Goal: Navigation & Orientation: Find specific page/section

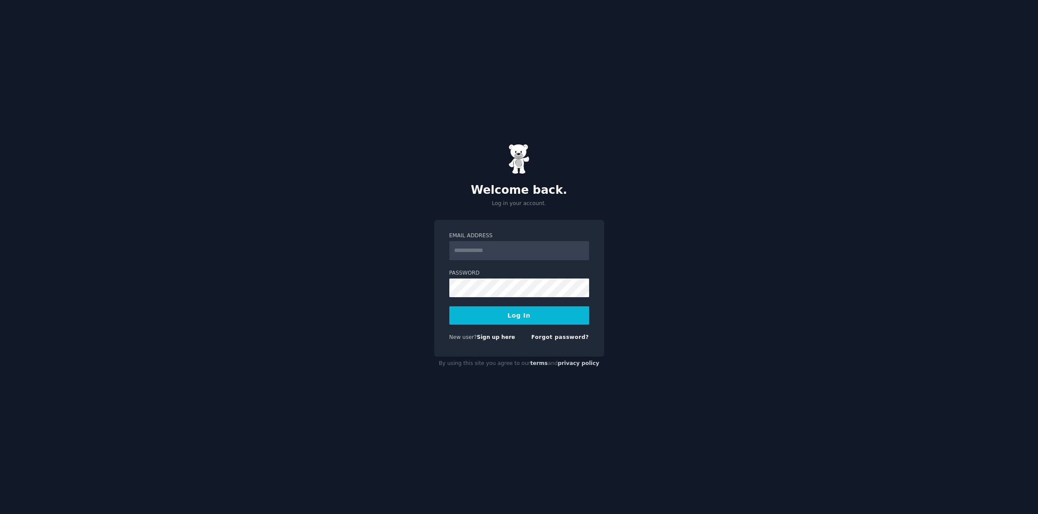
click at [519, 315] on button "Log In" at bounding box center [519, 315] width 140 height 18
click at [476, 250] on input "Email Address" at bounding box center [519, 250] width 140 height 19
type input "**********"
click at [521, 313] on button "Log In" at bounding box center [519, 315] width 140 height 18
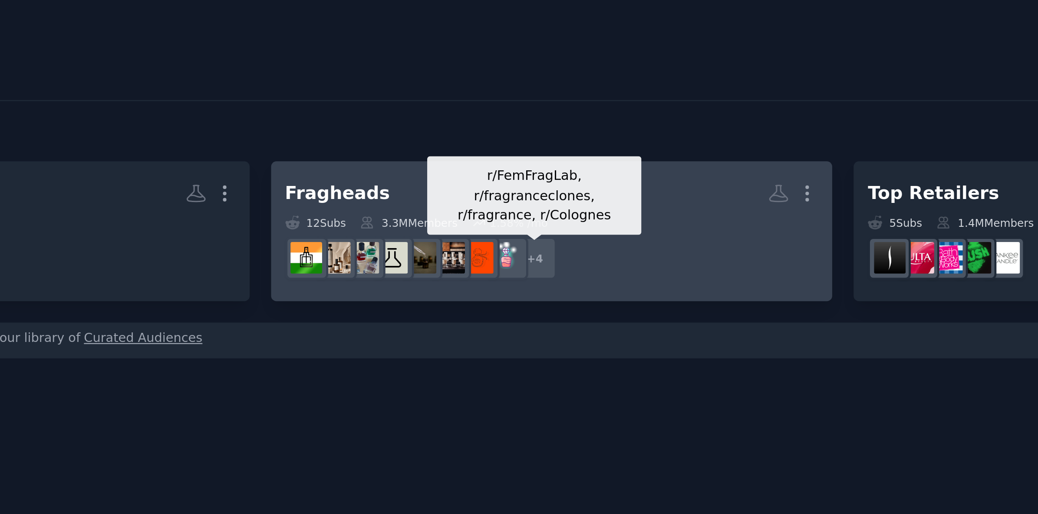
click at [406, 107] on div "+ 4" at bounding box center [403, 110] width 18 height 18
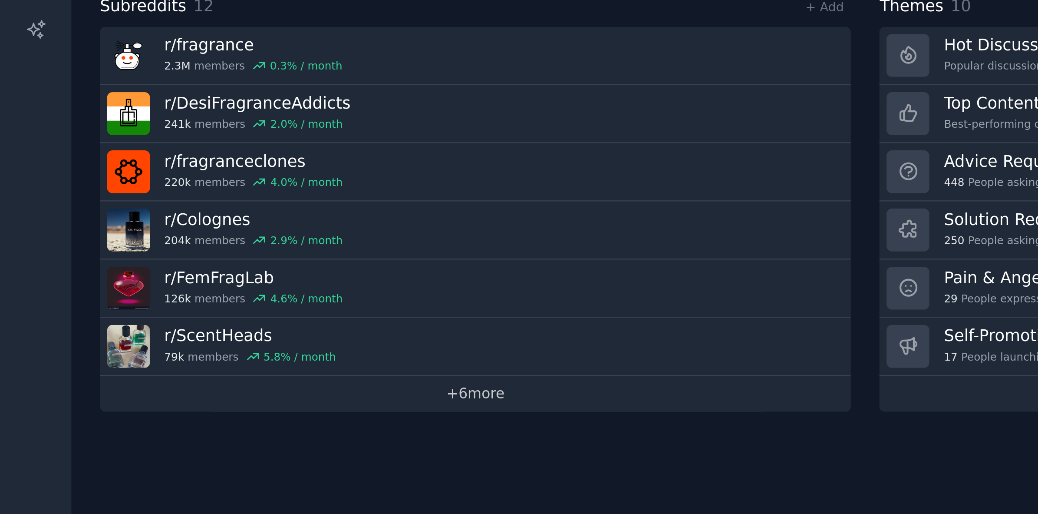
click at [203, 280] on link "+ 6 more" at bounding box center [202, 279] width 319 height 15
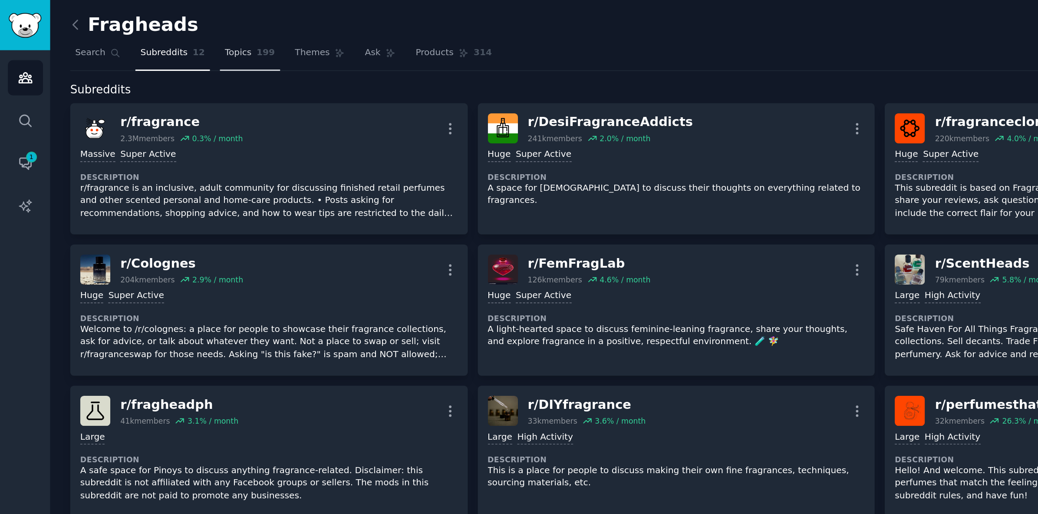
click at [147, 33] on span "Topics" at bounding box center [144, 32] width 16 height 8
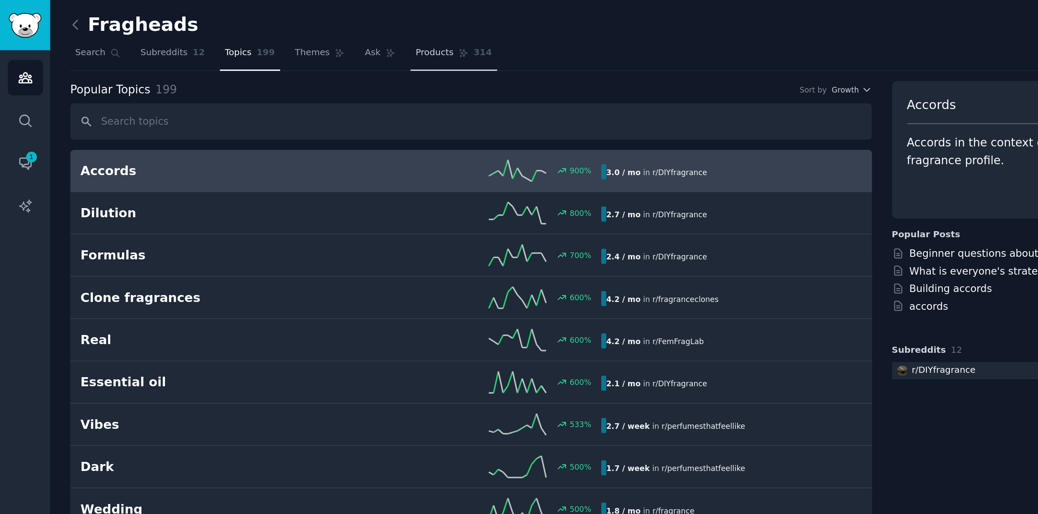
click at [269, 32] on span "Products" at bounding box center [263, 32] width 23 height 8
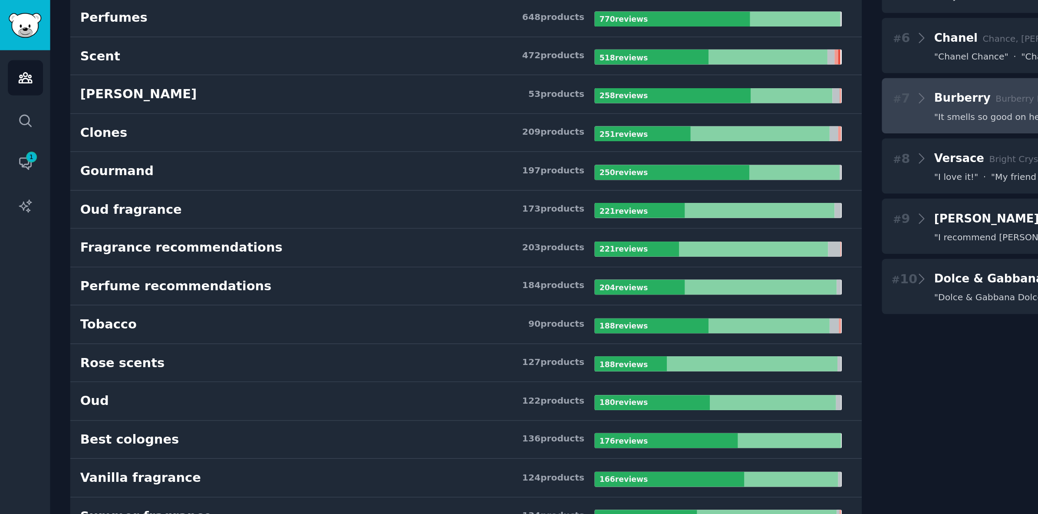
scroll to position [234, 0]
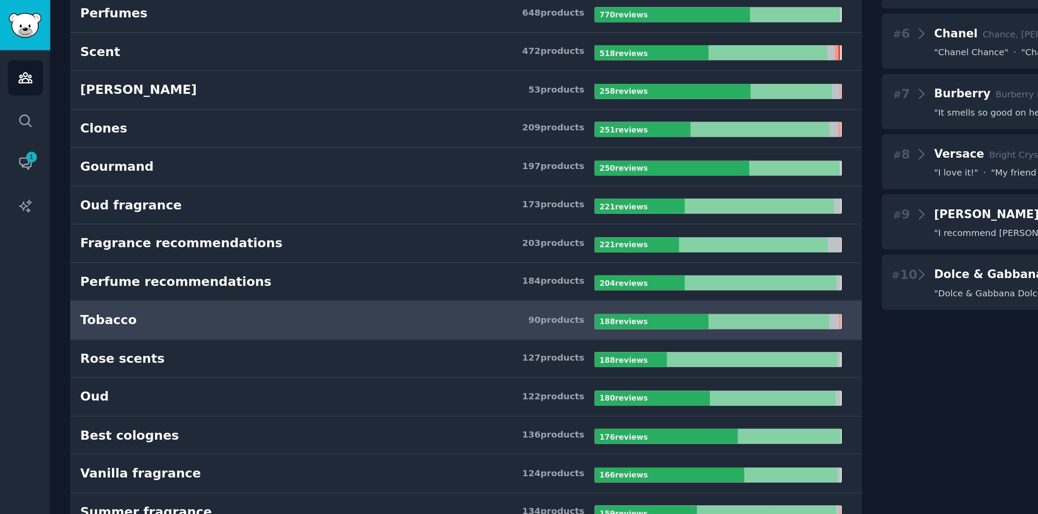
click at [400, 192] on div at bounding box center [394, 194] width 69 height 9
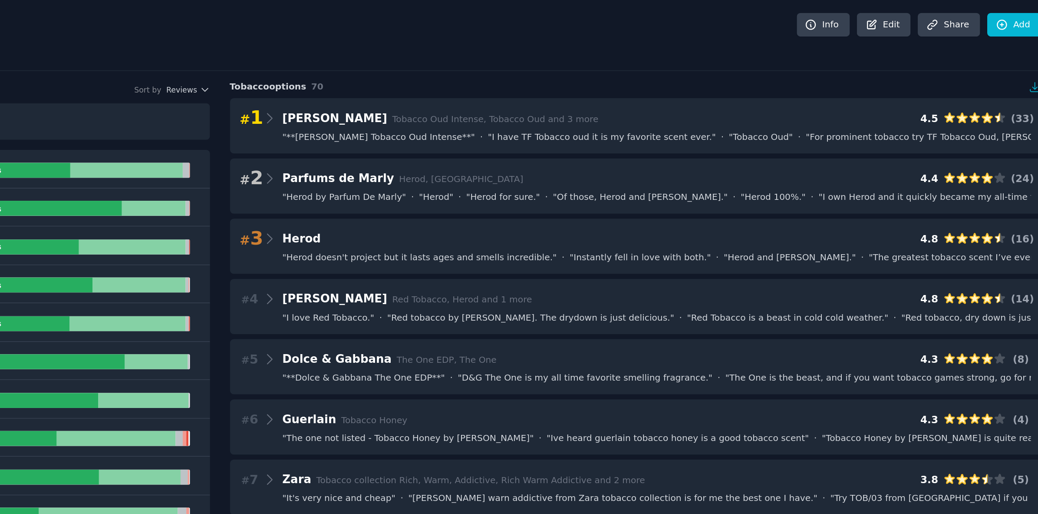
scroll to position [0, 0]
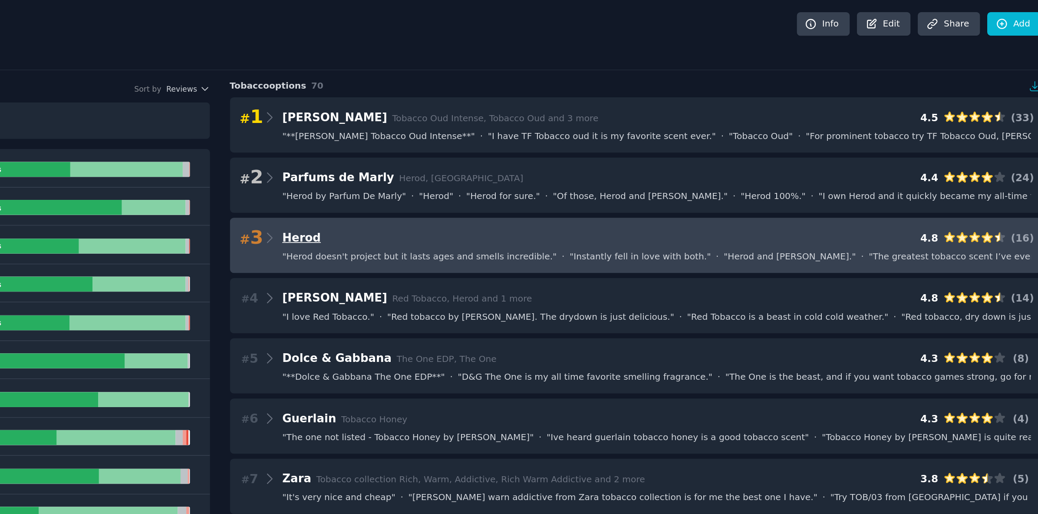
click at [580, 143] on span "Herod" at bounding box center [577, 144] width 23 height 8
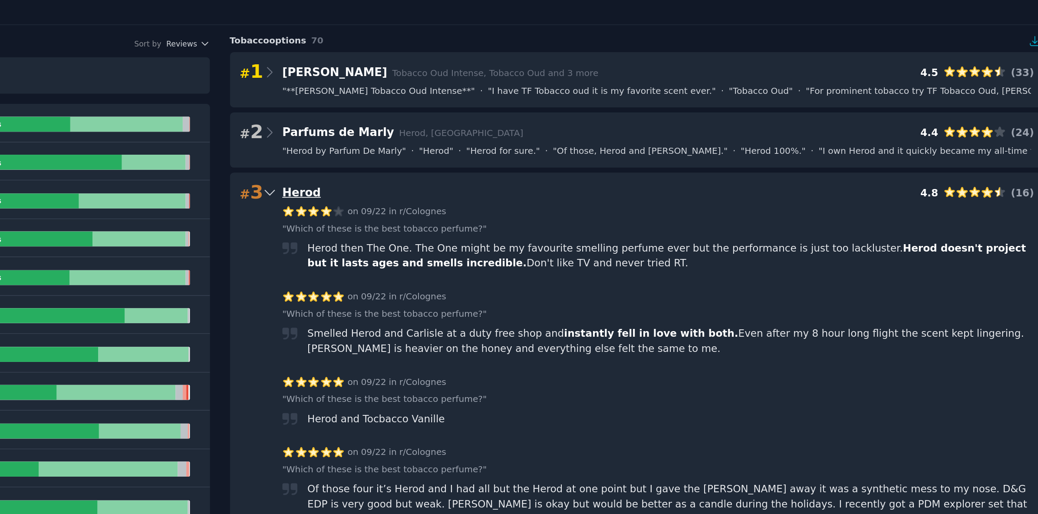
scroll to position [0, 0]
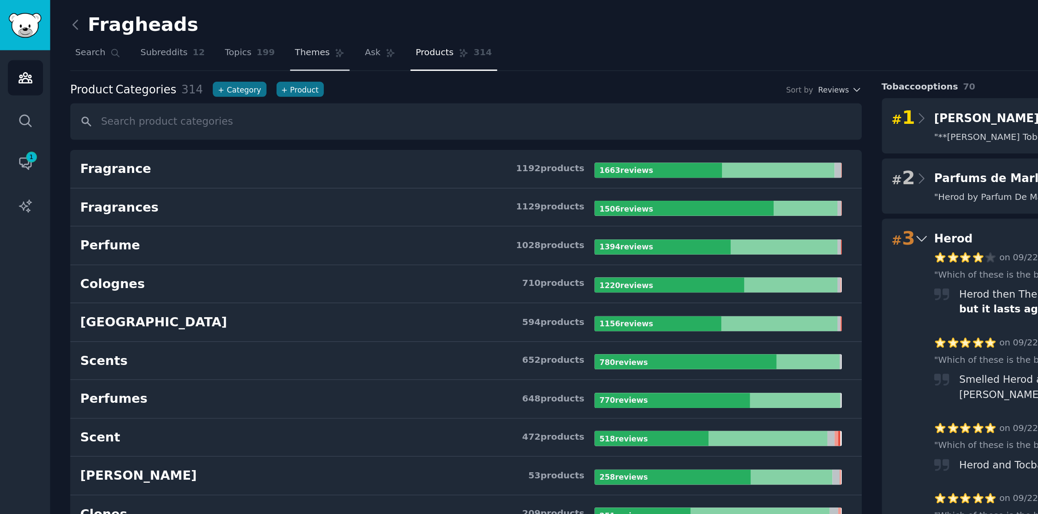
click at [184, 31] on span "Themes" at bounding box center [189, 32] width 21 height 8
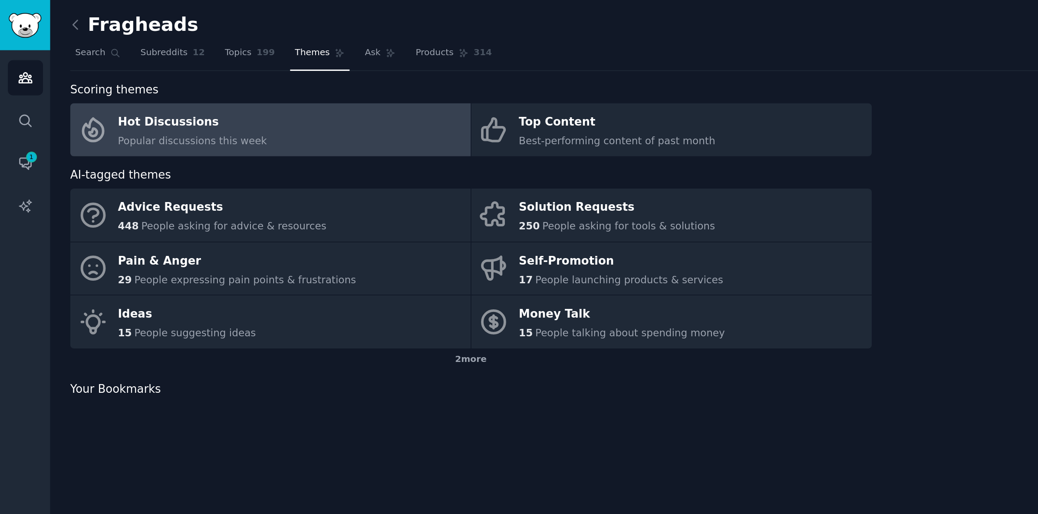
click at [184, 31] on span "Themes" at bounding box center [189, 32] width 21 height 8
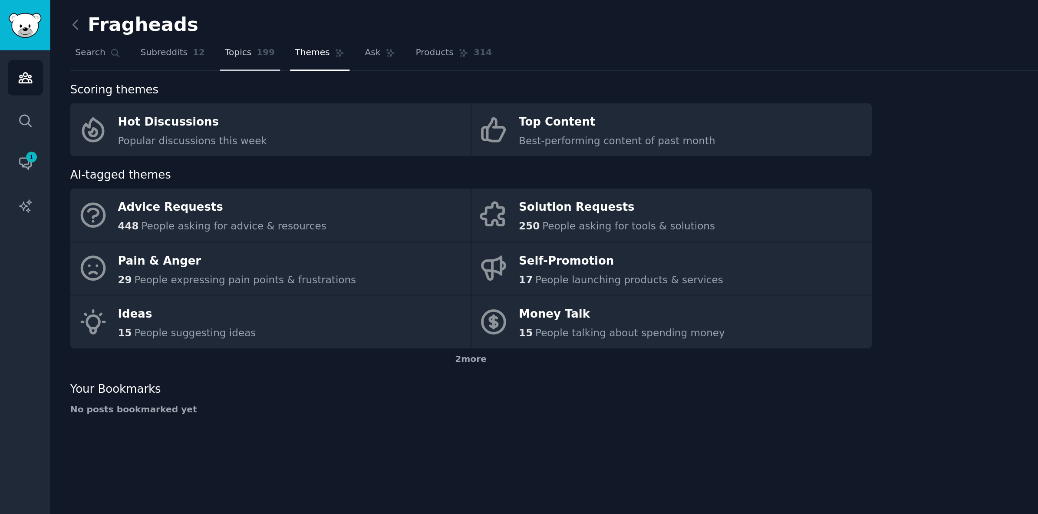
click at [150, 30] on span "Topics" at bounding box center [144, 32] width 16 height 8
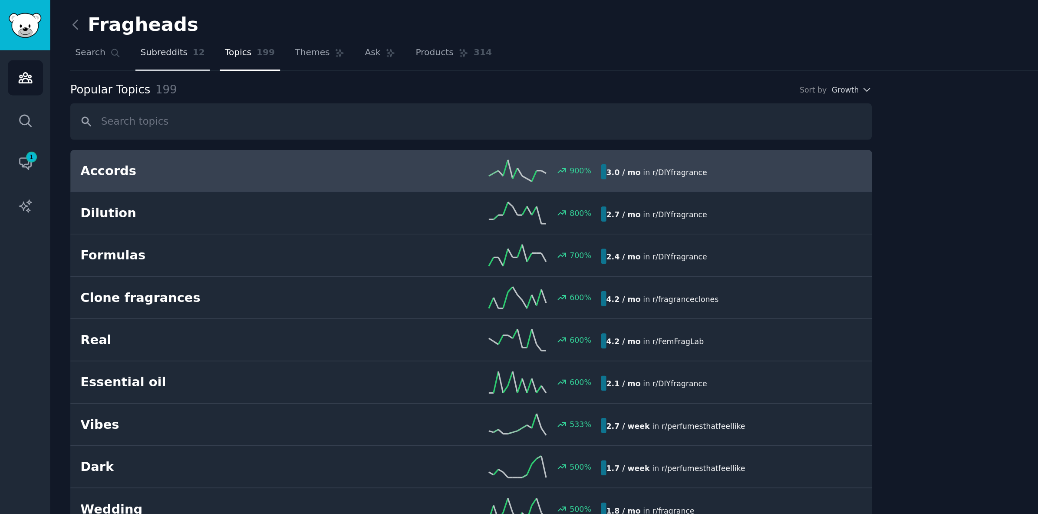
click at [106, 32] on span "Subreddits" at bounding box center [99, 32] width 29 height 8
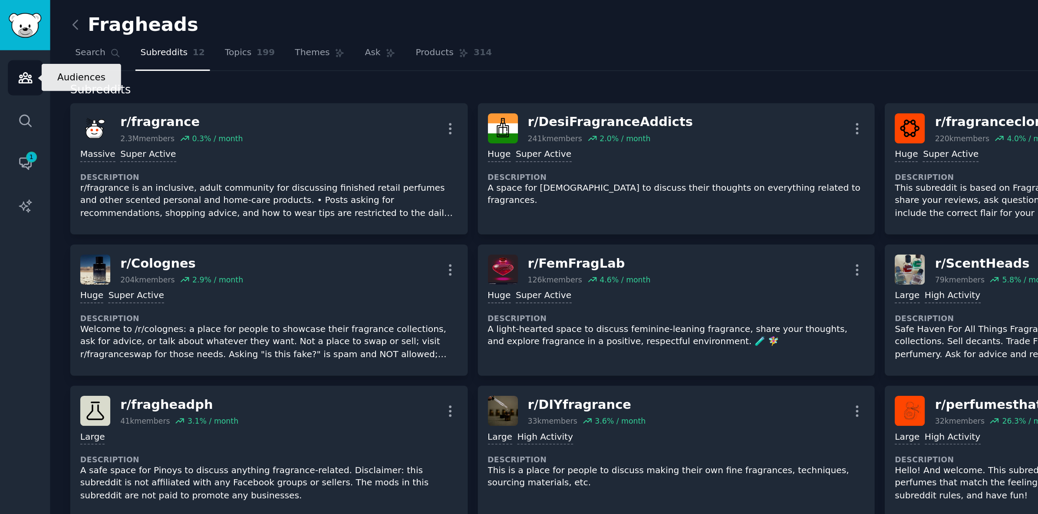
click at [16, 49] on icon "Sidebar" at bounding box center [15, 47] width 9 height 9
click at [16, 44] on icon "Sidebar" at bounding box center [15, 47] width 9 height 9
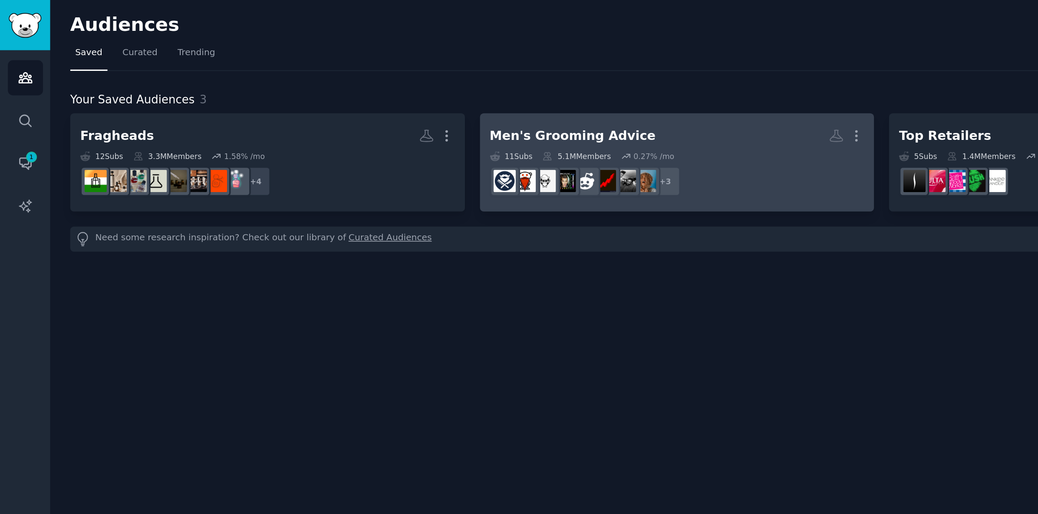
click at [393, 90] on div "Men's Grooming Advice More 11 Sub s 5.1M Members 0.27 % /mo r/BlackHair + 3" at bounding box center [410, 98] width 227 height 47
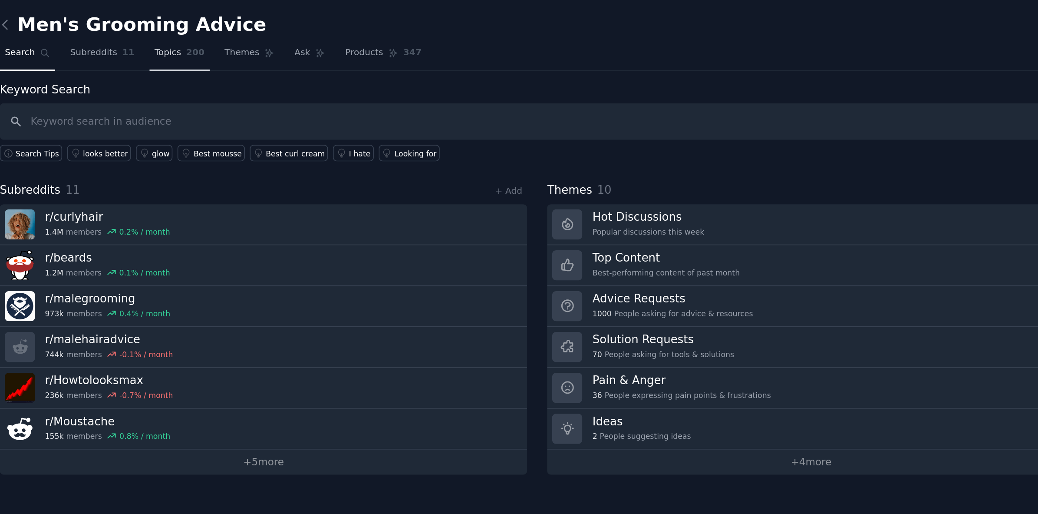
click at [147, 30] on span "Topics" at bounding box center [144, 32] width 16 height 8
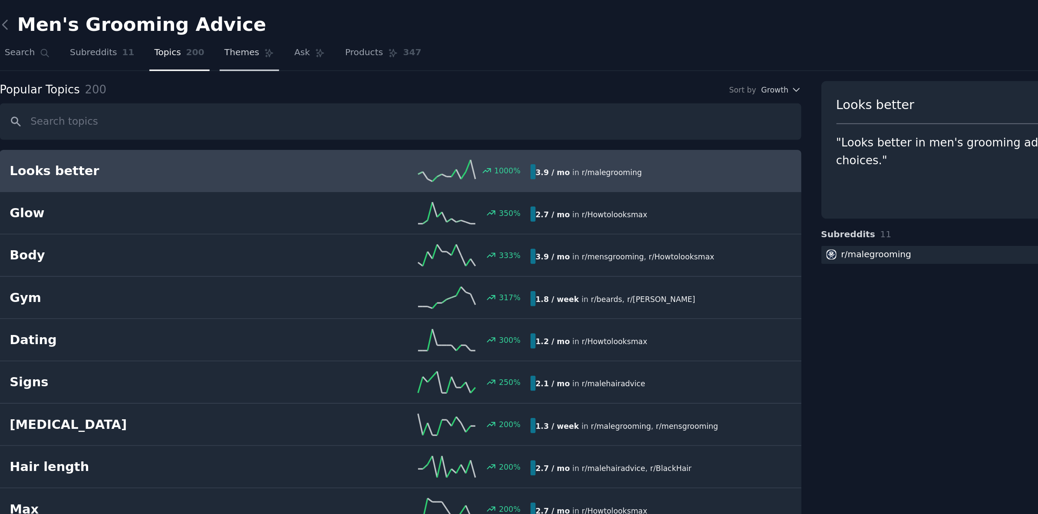
click at [187, 31] on span "Themes" at bounding box center [189, 32] width 21 height 8
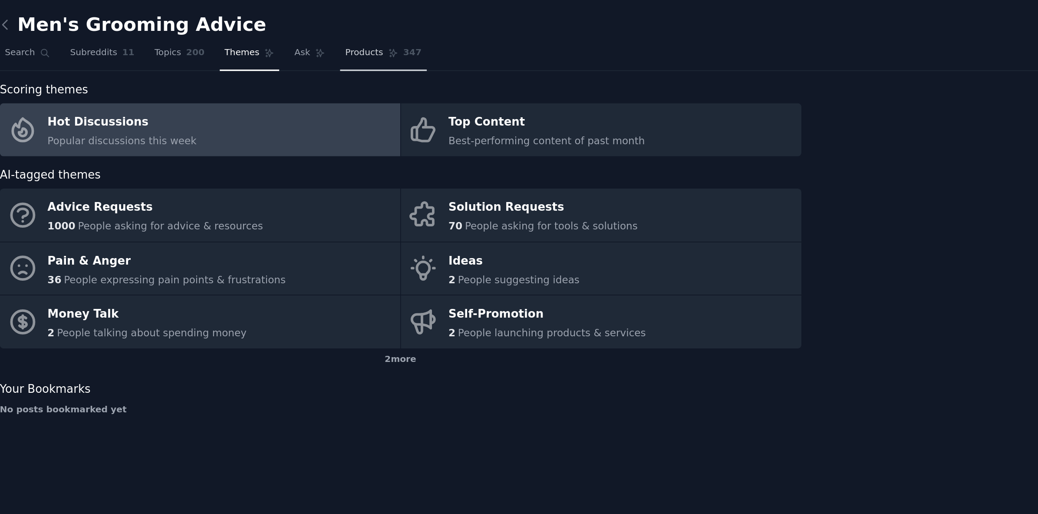
click at [257, 32] on span "Products" at bounding box center [263, 32] width 23 height 8
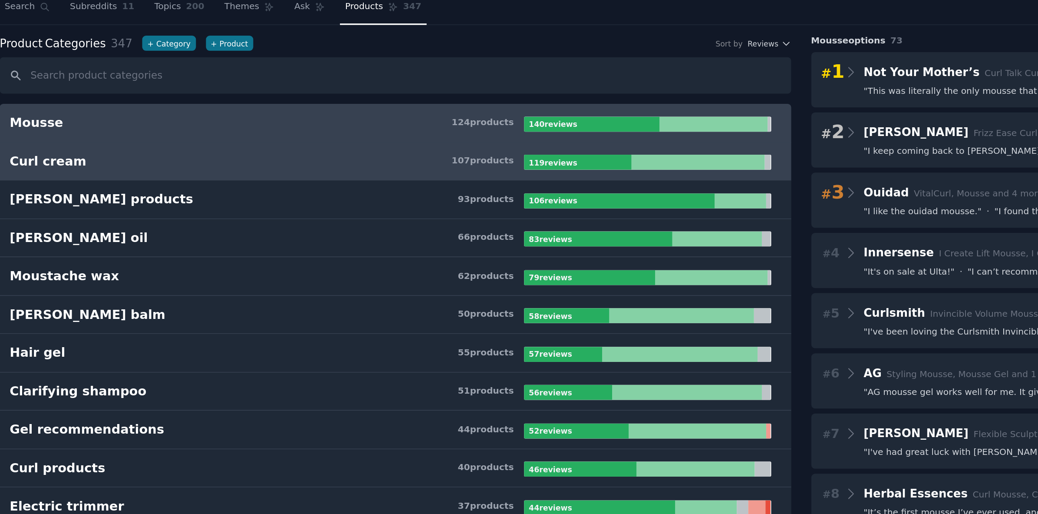
scroll to position [26, 0]
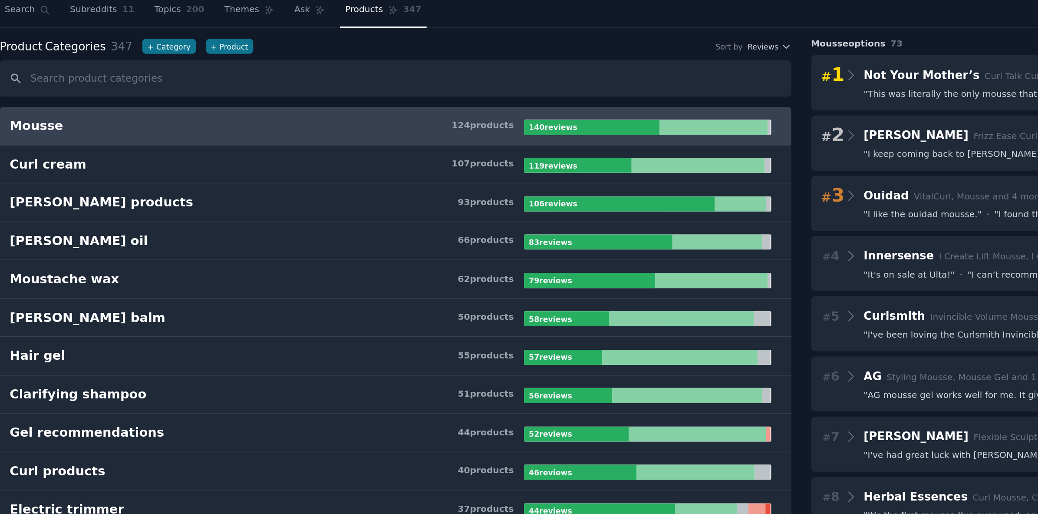
click at [333, 76] on div "124 product s" at bounding box center [335, 76] width 38 height 8
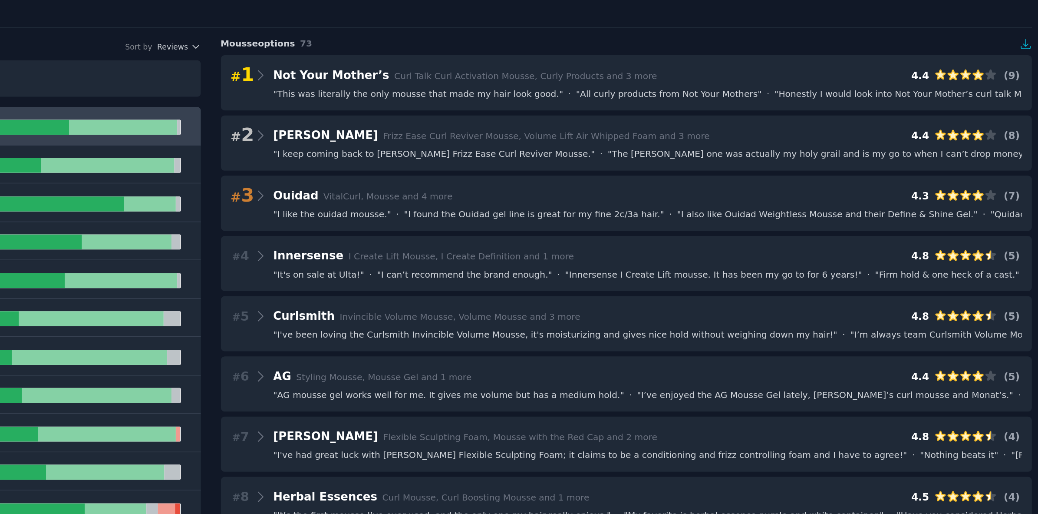
scroll to position [0, 0]
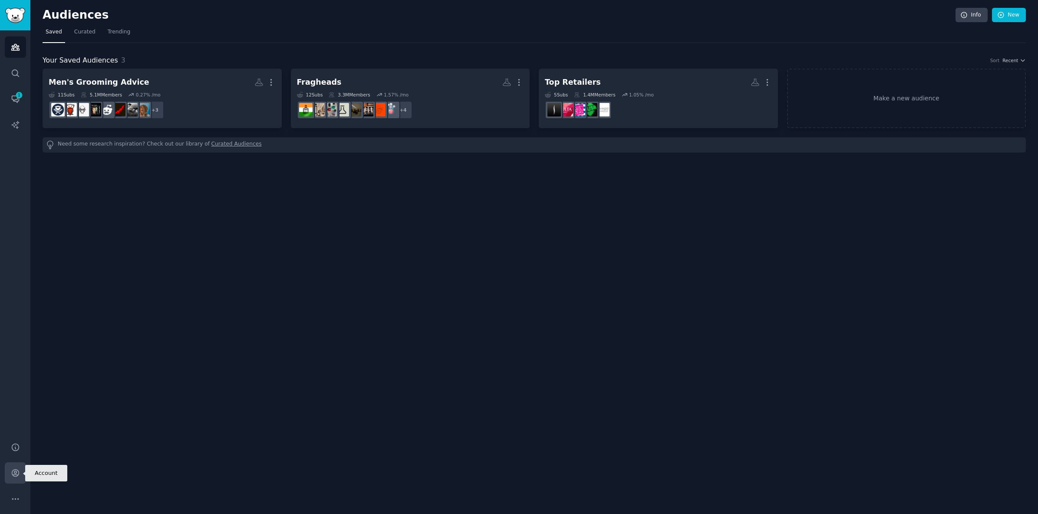
click at [15, 474] on icon "Sidebar" at bounding box center [15, 472] width 7 height 7
